Goal: Task Accomplishment & Management: Complete application form

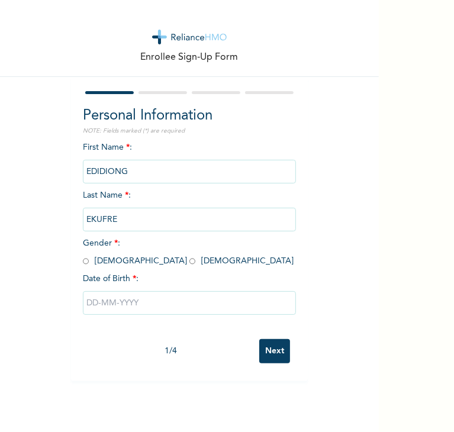
click at [78, 263] on div "Personal Information NOTE: Fields marked (*) are required First Name * : EDIDIO…" at bounding box center [189, 229] width 237 height 304
click at [83, 263] on input "radio" at bounding box center [86, 261] width 6 height 11
radio input "true"
click at [113, 305] on input "text" at bounding box center [189, 303] width 213 height 24
select select "8"
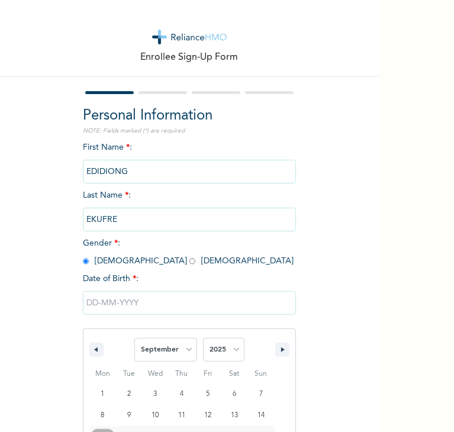
scroll to position [80, 0]
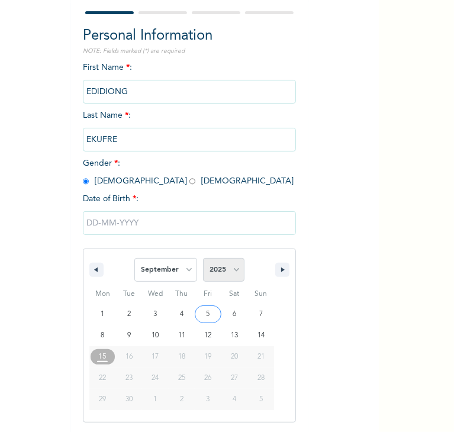
click at [232, 269] on select "2025 2024 2023 2022 2021 2020 2019 2018 2017 2016 2015 2014 2013 2012 2011 2010…" at bounding box center [223, 270] width 41 height 24
select select "1995"
click at [203, 258] on select "2025 2024 2023 2022 2021 2020 2019 2018 2017 2016 2015 2014 2013 2012 2011 2010…" at bounding box center [223, 270] width 41 height 24
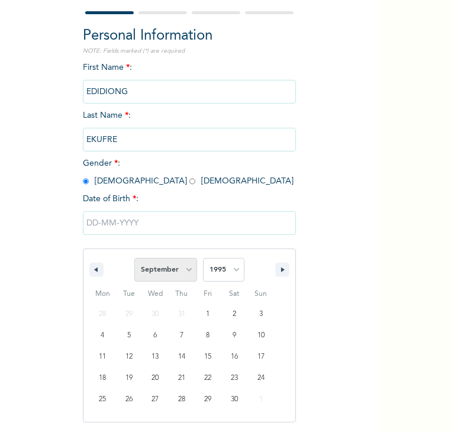
click at [158, 274] on select "January February March April May June July August September October November De…" at bounding box center [165, 270] width 63 height 24
select select "2"
click at [134, 258] on select "January February March April May June July August September October November De…" at bounding box center [165, 270] width 63 height 24
type input "[DATE]"
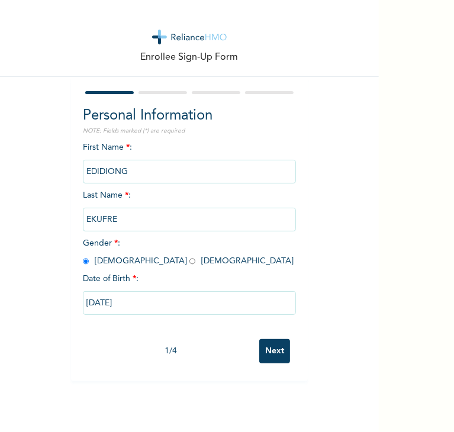
click at [267, 347] on input "Next" at bounding box center [274, 351] width 31 height 24
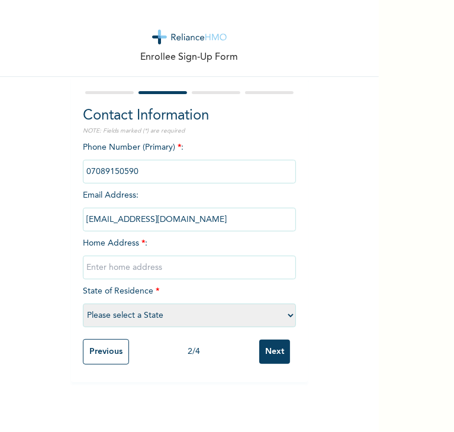
click at [121, 263] on input "text" at bounding box center [189, 268] width 213 height 24
type input "B"
type input "Zauda, Behind [GEOGRAPHIC_DATA]"
click at [152, 309] on select "Please select a State [PERSON_NAME] (FCT) [PERSON_NAME] Ibom [GEOGRAPHIC_DATA] …" at bounding box center [189, 316] width 213 height 24
select select "15"
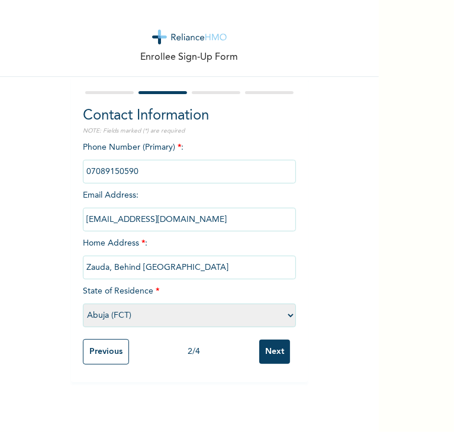
click at [83, 304] on select "Please select a State [PERSON_NAME] (FCT) [PERSON_NAME] Ibom [GEOGRAPHIC_DATA] …" at bounding box center [189, 316] width 213 height 24
click at [276, 351] on input "Next" at bounding box center [274, 352] width 31 height 24
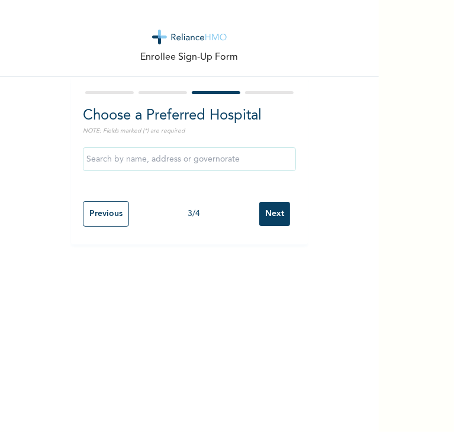
click at [144, 163] on input "text" at bounding box center [189, 159] width 213 height 24
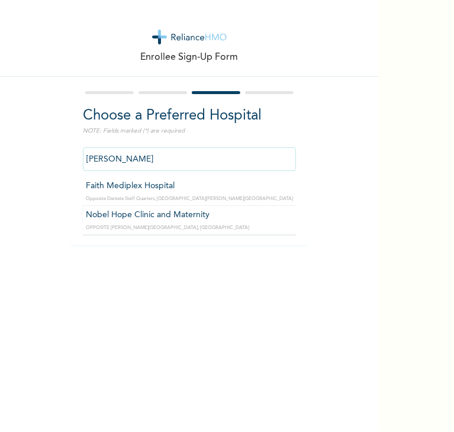
type input "Faith Mediplex Hospital"
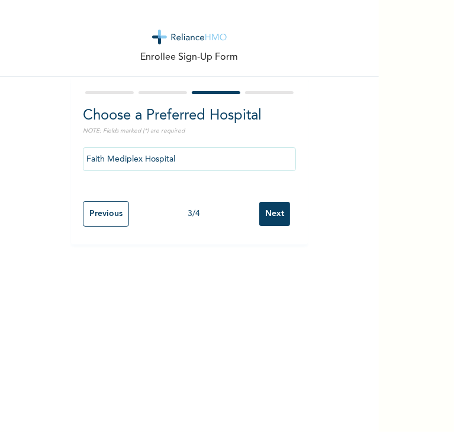
click at [277, 218] on input "Next" at bounding box center [274, 214] width 31 height 24
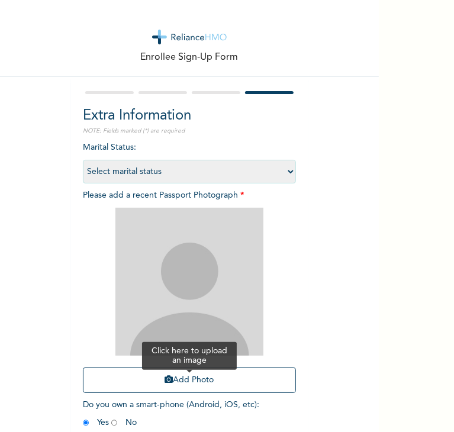
click at [185, 385] on button "Add Photo" at bounding box center [189, 380] width 213 height 25
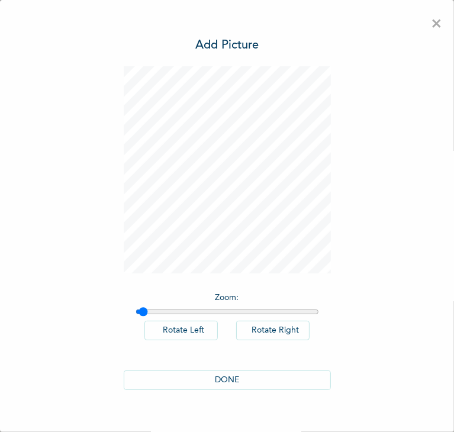
type input "1"
drag, startPoint x: 136, startPoint y: 311, endPoint x: 114, endPoint y: 316, distance: 22.4
click at [136, 316] on input "range" at bounding box center [228, 311] width 184 height 9
click at [228, 382] on button "DONE" at bounding box center [227, 381] width 207 height 20
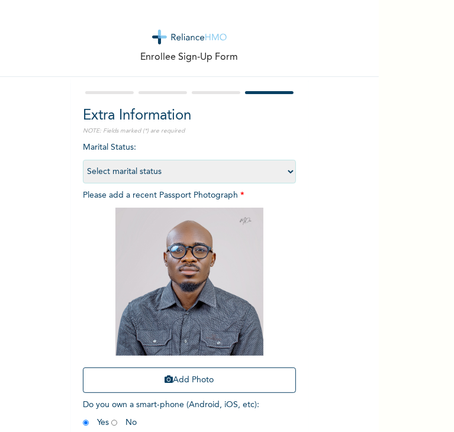
click at [183, 171] on select "Select marital status Single Married Divorced Widow/Widower" at bounding box center [189, 172] width 213 height 24
select select "1"
click at [83, 160] on select "Select marital status Single Married Divorced Widow/Widower" at bounding box center [189, 172] width 213 height 24
click at [176, 171] on select "Select marital status Single Married Divorced Widow/Widower" at bounding box center [189, 172] width 213 height 24
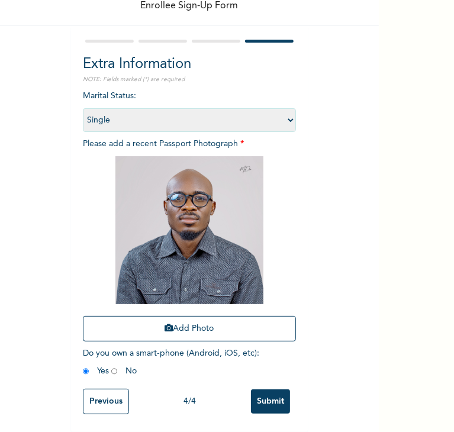
scroll to position [60, 0]
click at [272, 390] on input "Submit" at bounding box center [270, 402] width 39 height 24
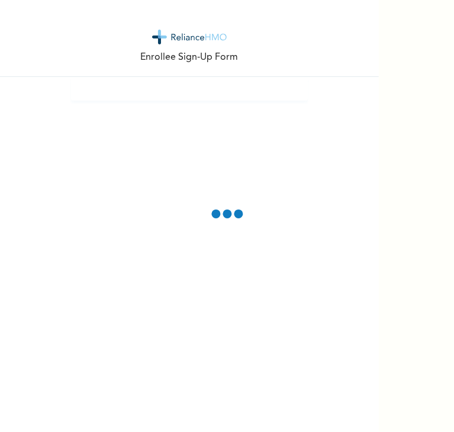
scroll to position [0, 0]
